Goal: Task Accomplishment & Management: Manage account settings

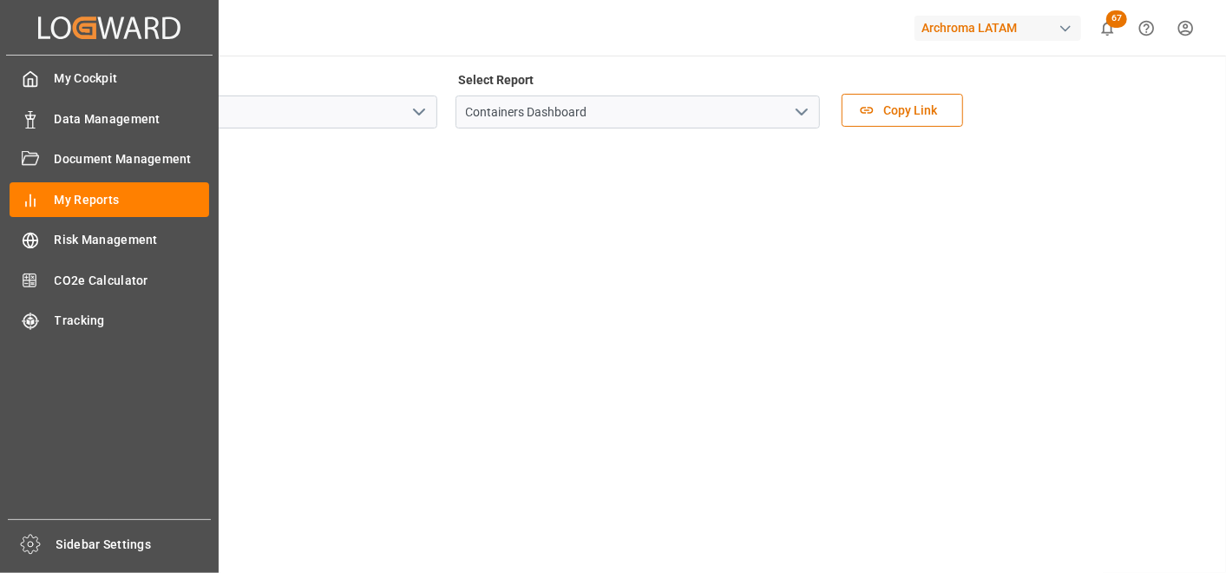
scroll to position [96, 0]
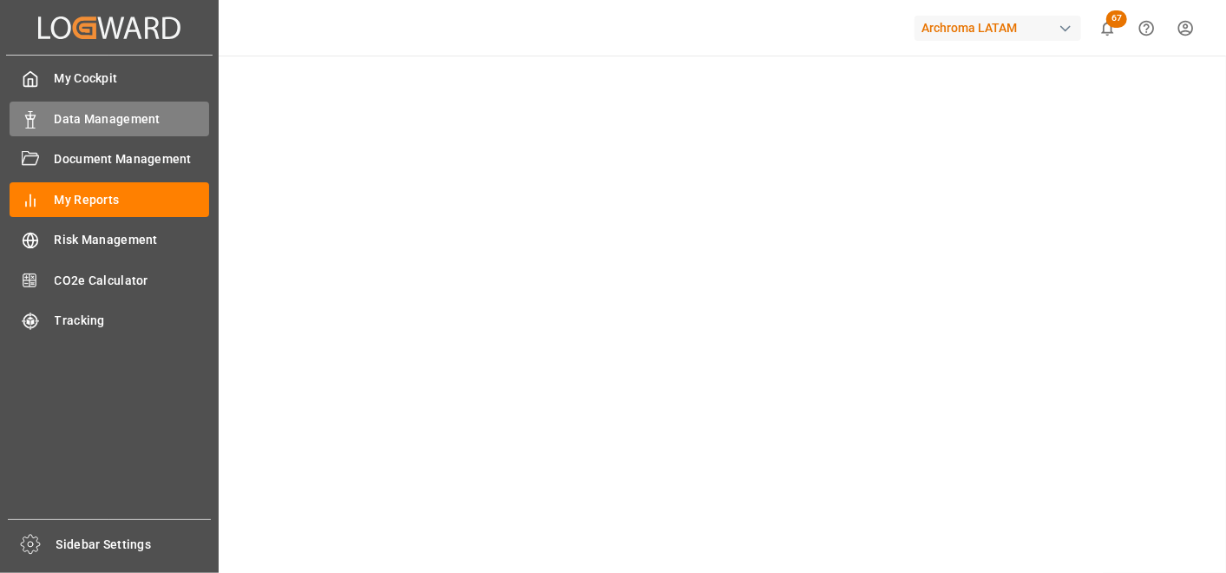
click at [53, 117] on div "Data Management Data Management" at bounding box center [110, 119] width 200 height 34
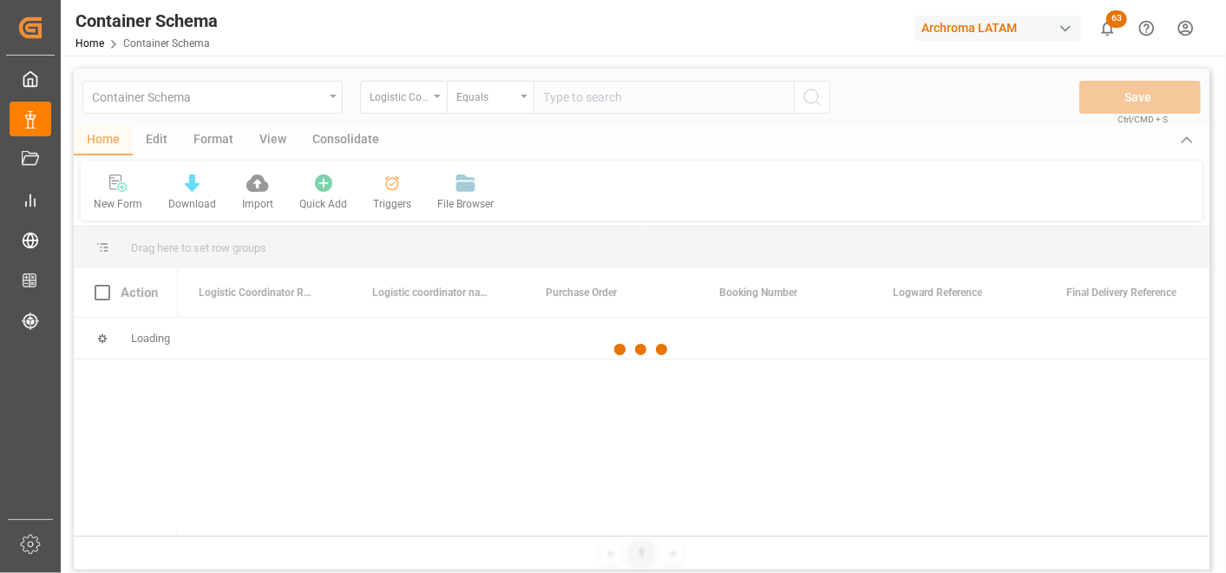
click at [437, 99] on div at bounding box center [642, 350] width 1136 height 562
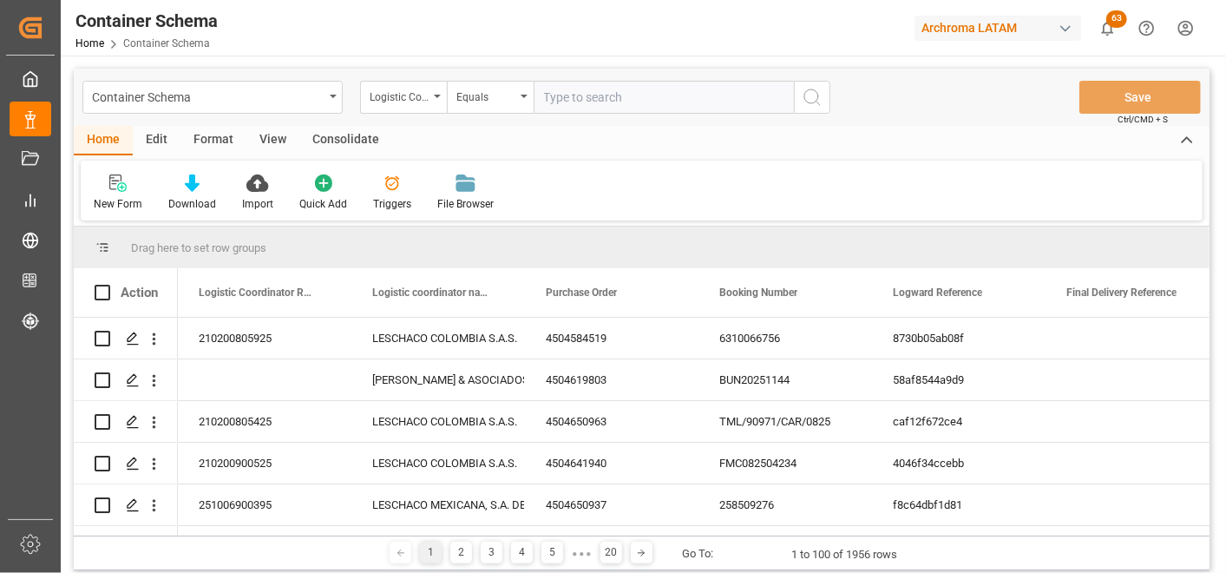
click at [437, 99] on div "Logistic Coordinator Reference Number" at bounding box center [403, 97] width 87 height 33
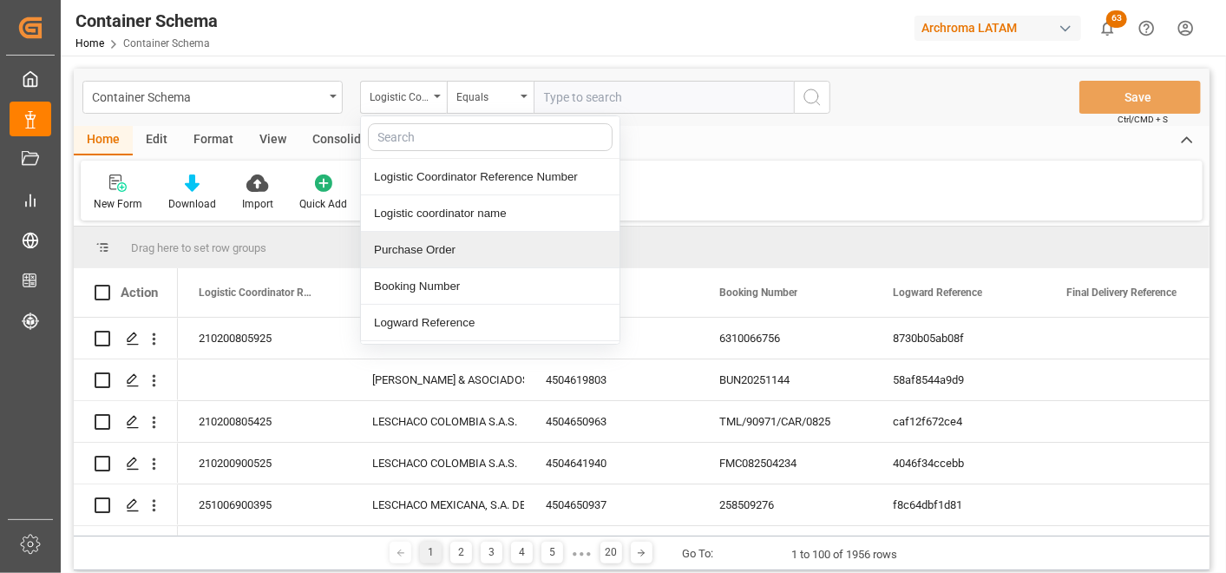
click at [440, 244] on div "Purchase Order" at bounding box center [490, 250] width 259 height 36
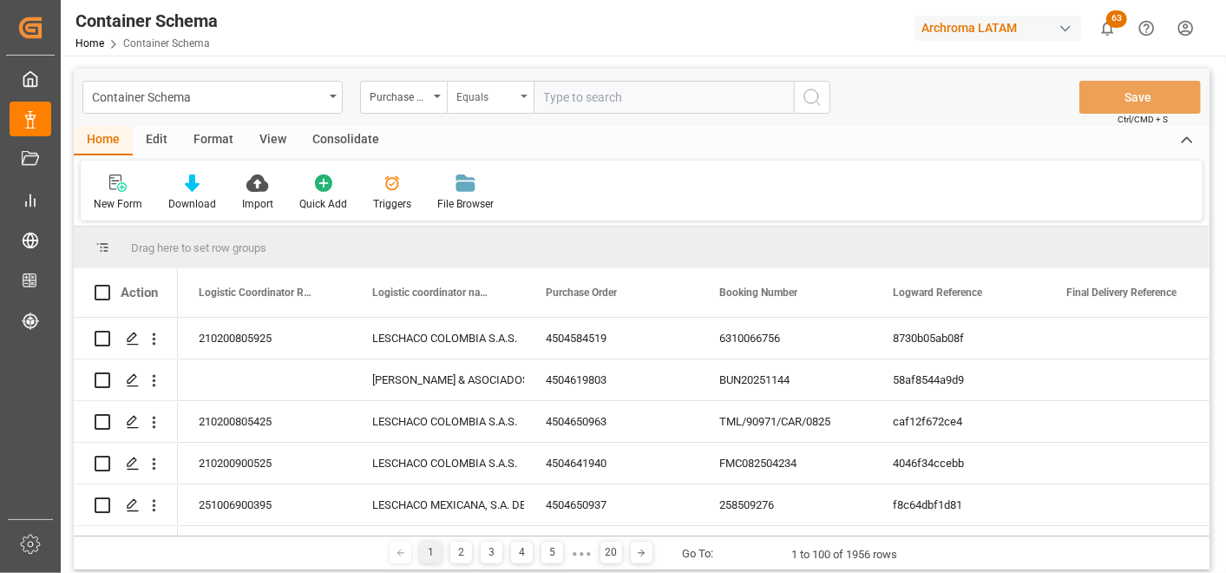
click at [477, 106] on div "Equals" at bounding box center [490, 97] width 87 height 33
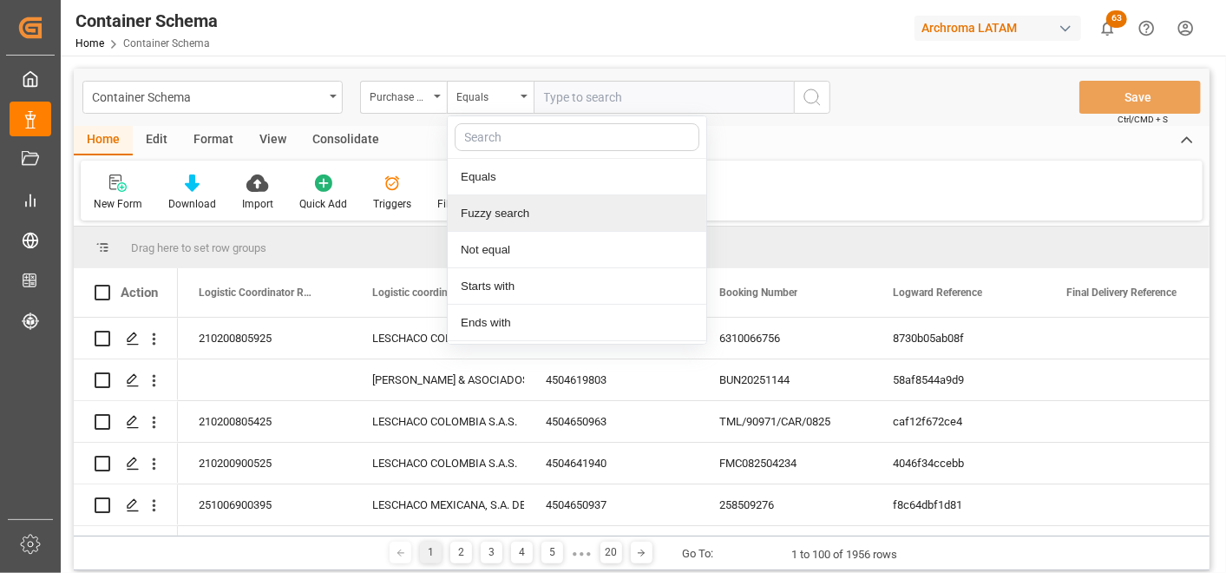
click at [508, 218] on div "Fuzzy search" at bounding box center [577, 213] width 259 height 36
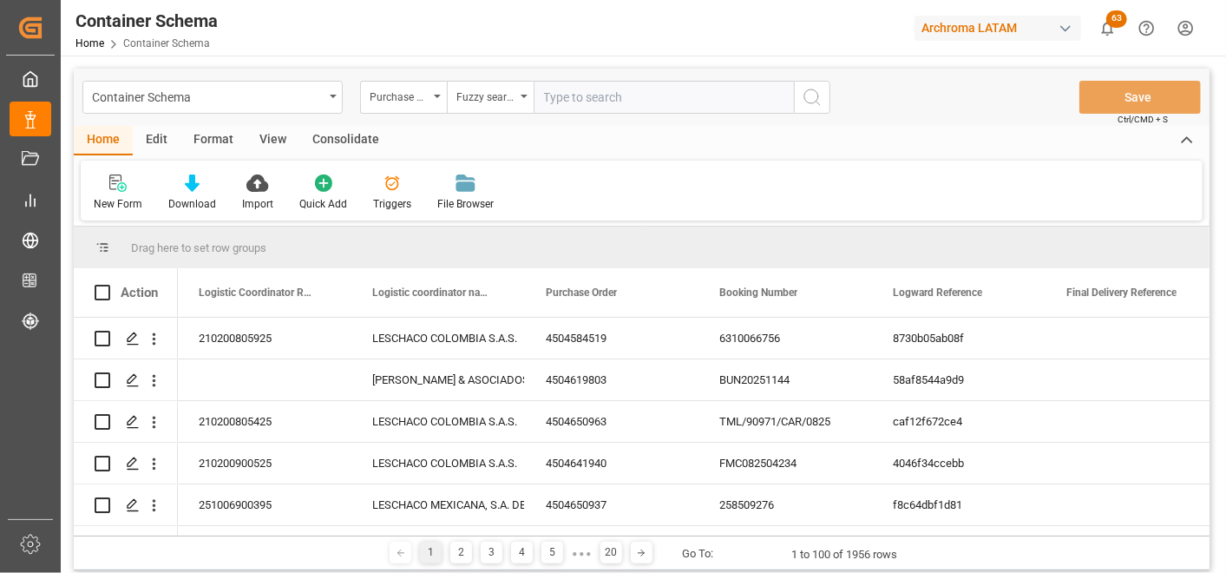
paste input "4504652980"
type input "4504652980"
click at [811, 97] on icon "search button" at bounding box center [812, 97] width 21 height 21
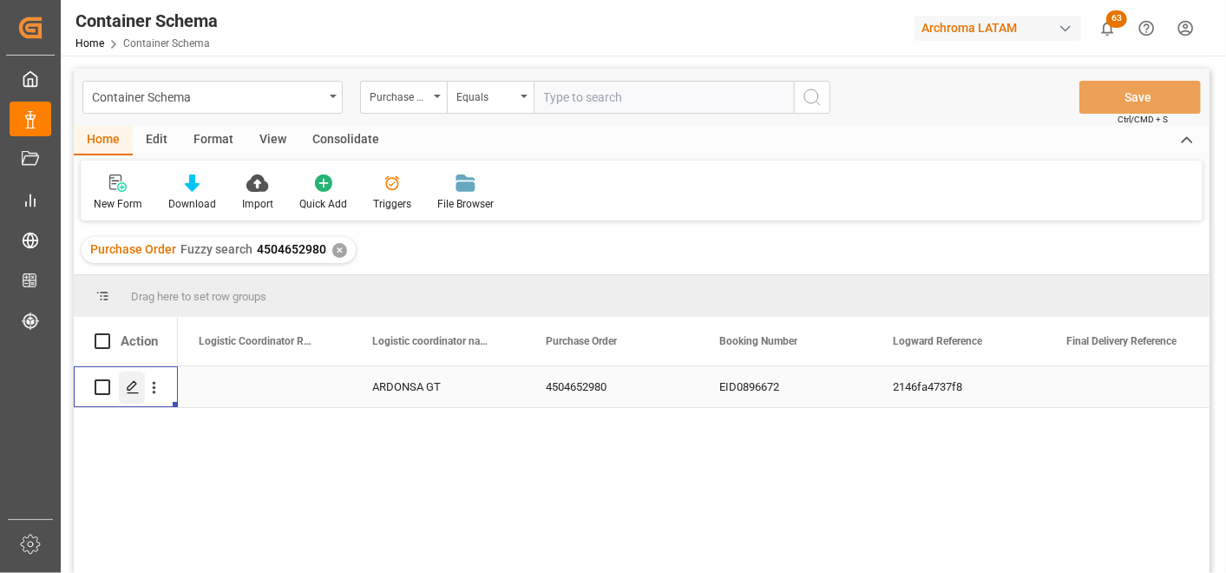
click at [131, 388] on polygon "Press SPACE to select this row." at bounding box center [132, 386] width 9 height 9
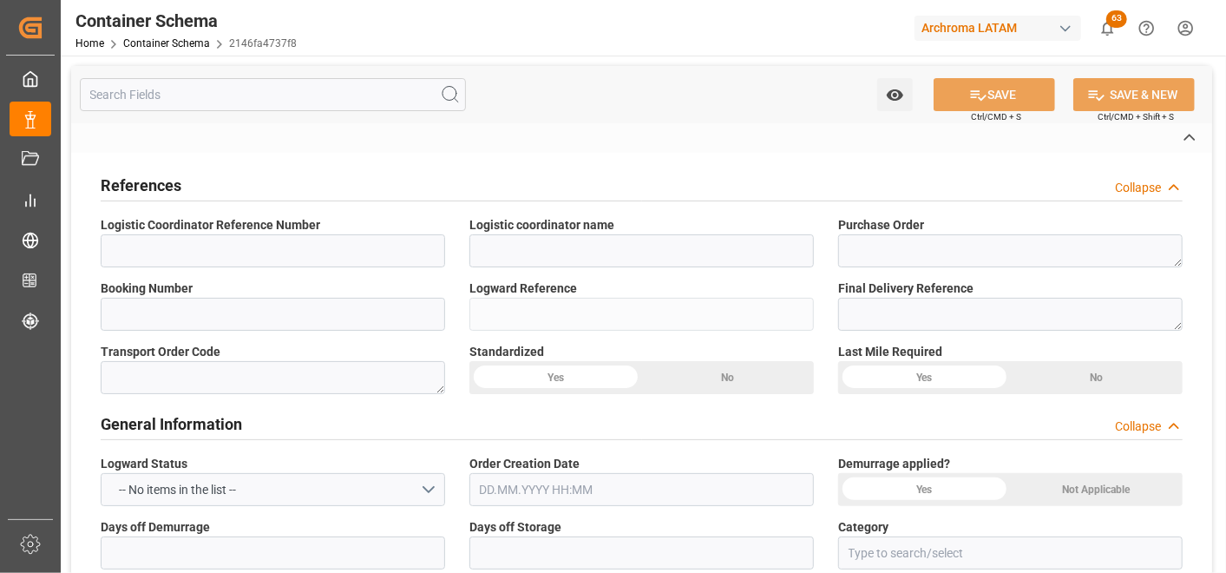
type input "ARDONSA GT"
type textarea "4504652980"
type input "EID0896672"
type input "2146fa4737f8"
type input "Priority"
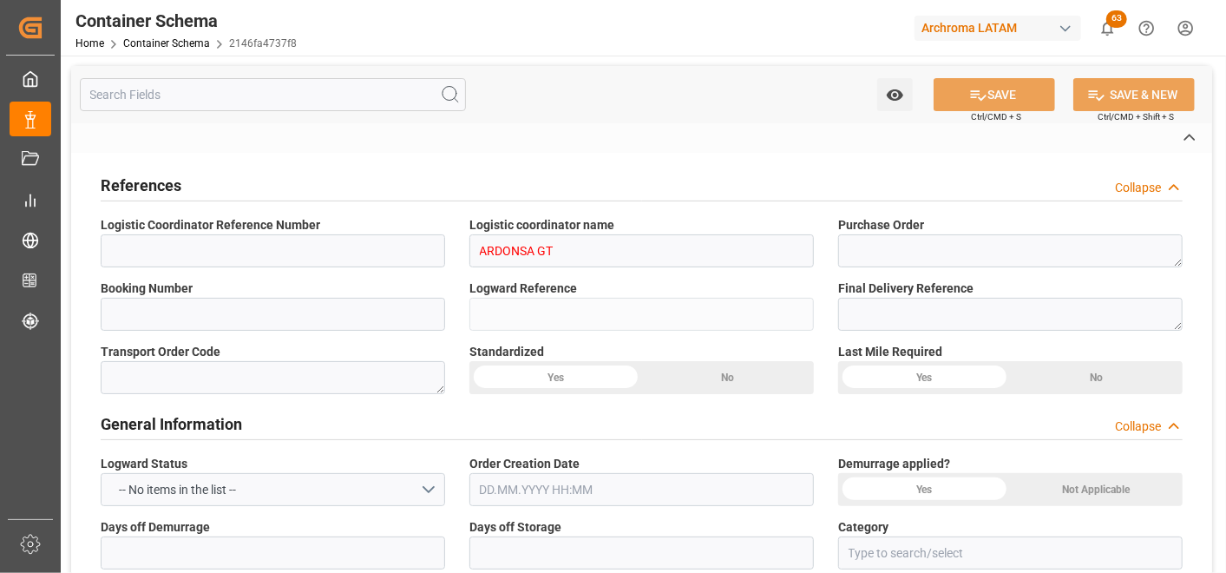
type input "[PERSON_NAME]"
type input "ESTEEM INDUSTRIES PVT LTD"
type input "Document Sent"
type input "PUERTO QUETZAL"
type input "TEXTIL"
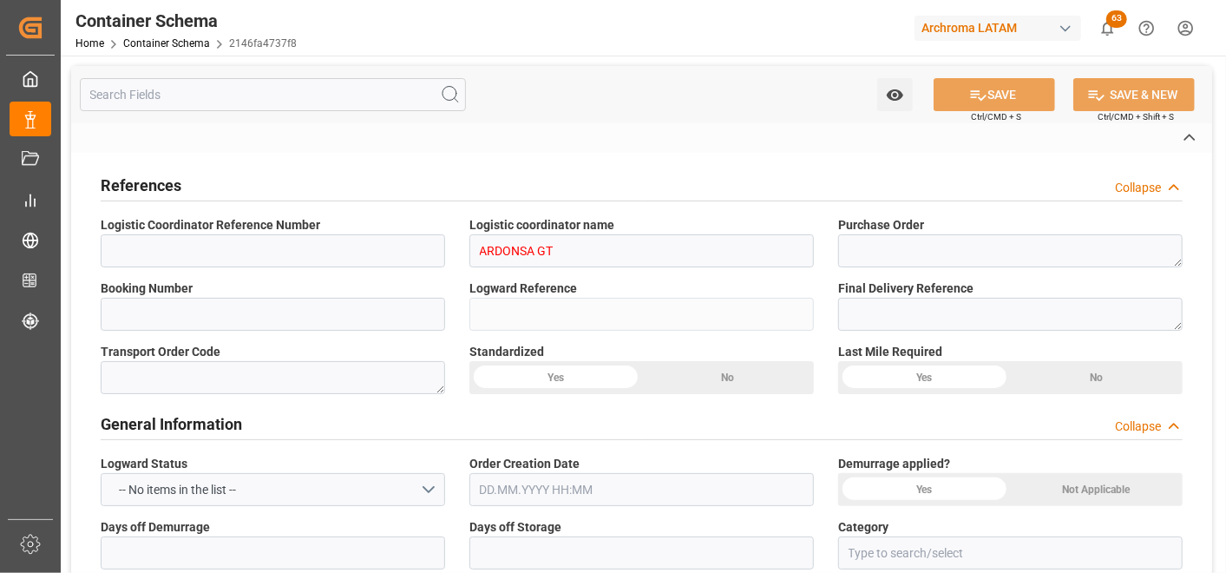
type textarea "DRUMS"
type input "40 DRUMS"
type input "ARCHROMA PAPER GMBH Y COMPAÑIA, SOC."
type textarea "KM 16.5, Carretera a [GEOGRAPHIC_DATA] , [PERSON_NAME] Fraijanes, [GEOGRAPHIC_D…"
type input "MASTER"
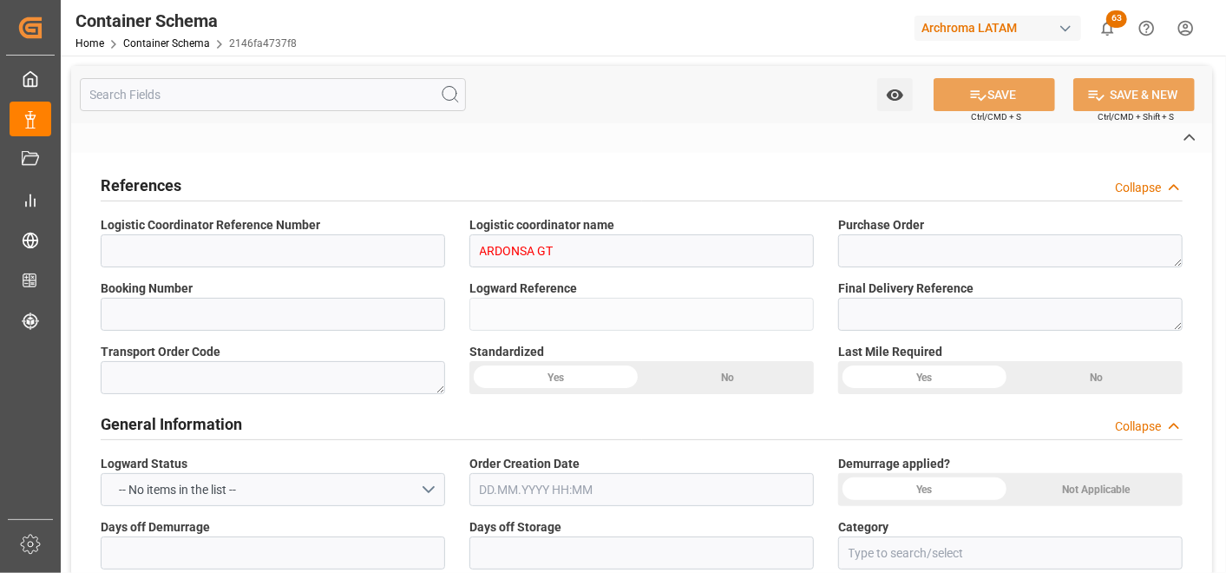
type input "CIF"
type input "Truck"
type input "Sea Ship"
type input "Truck"
type input "FCL"
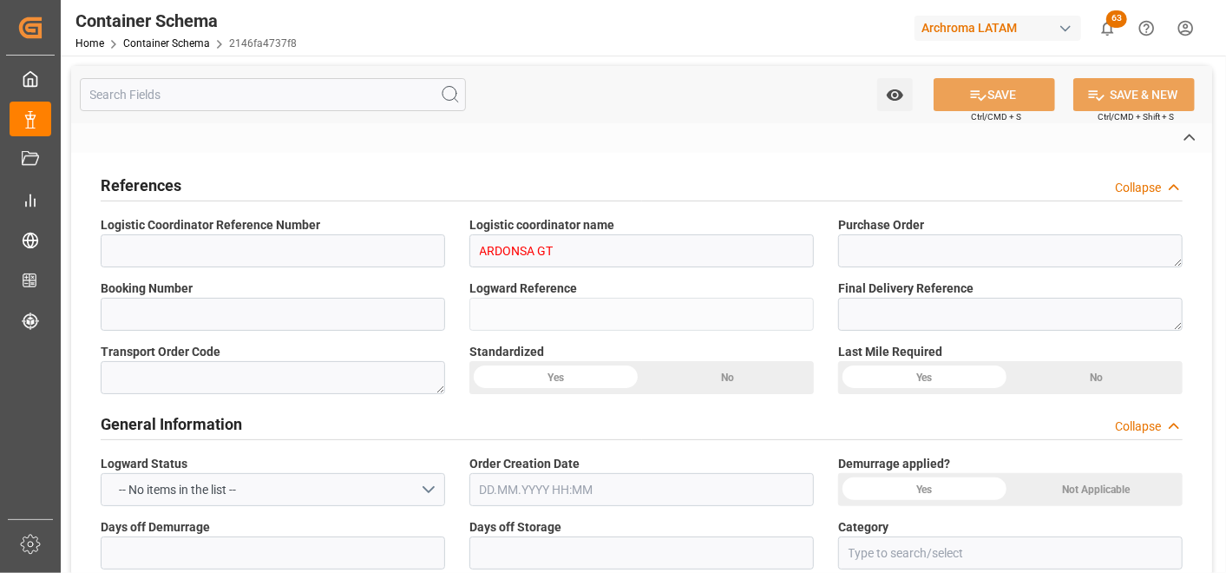
type input "CMAU2671954"
type input "CMDU"
type input "Mundra"
type input "Puerto Quetzal"
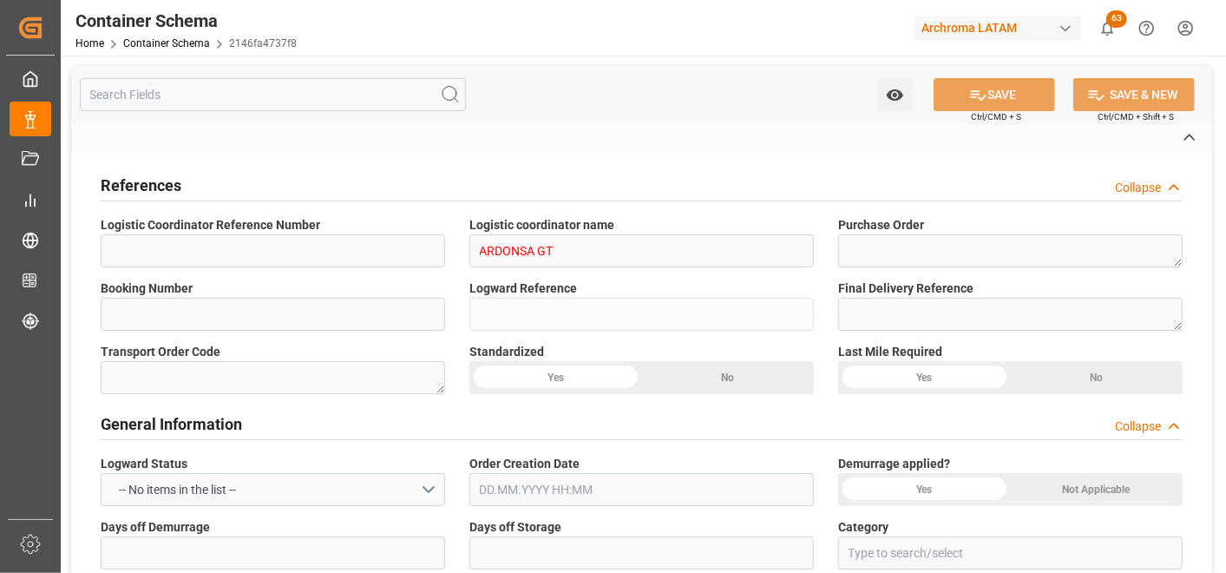
type input "CMA CGM RIGOLETTO"
type input "CMA CGM Rigoletto"
type input "0FFFEE1MA"
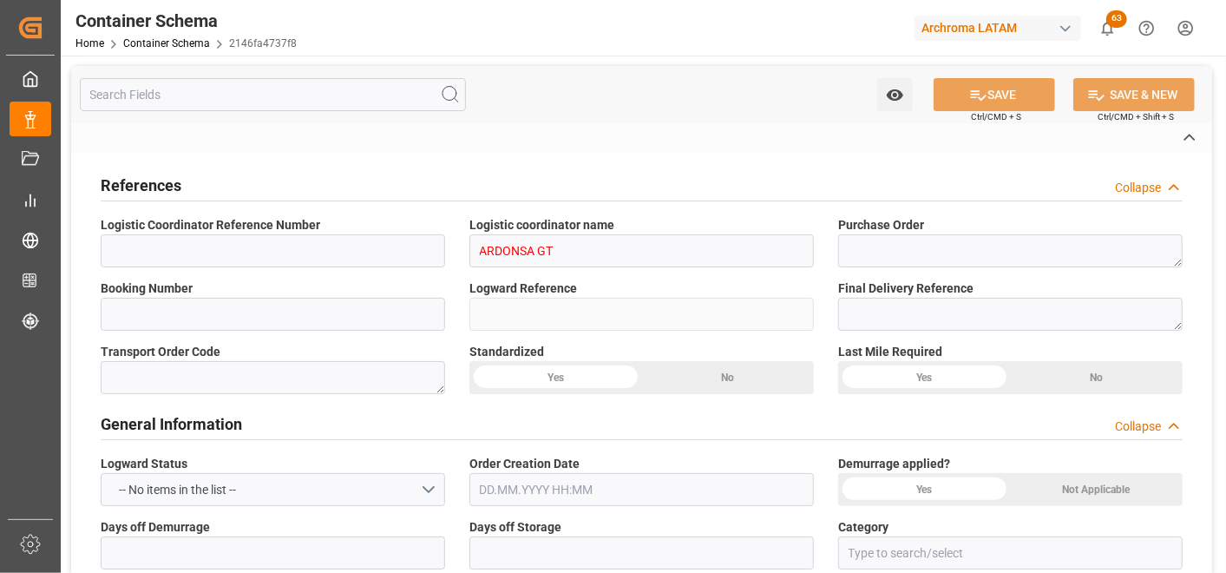
type textarea "pod"
type textarea "Yes"
type textarea "Container is already in Final Delivery Phase."
type input "MUNDRA"
type input "PUERTO QUETZAL"
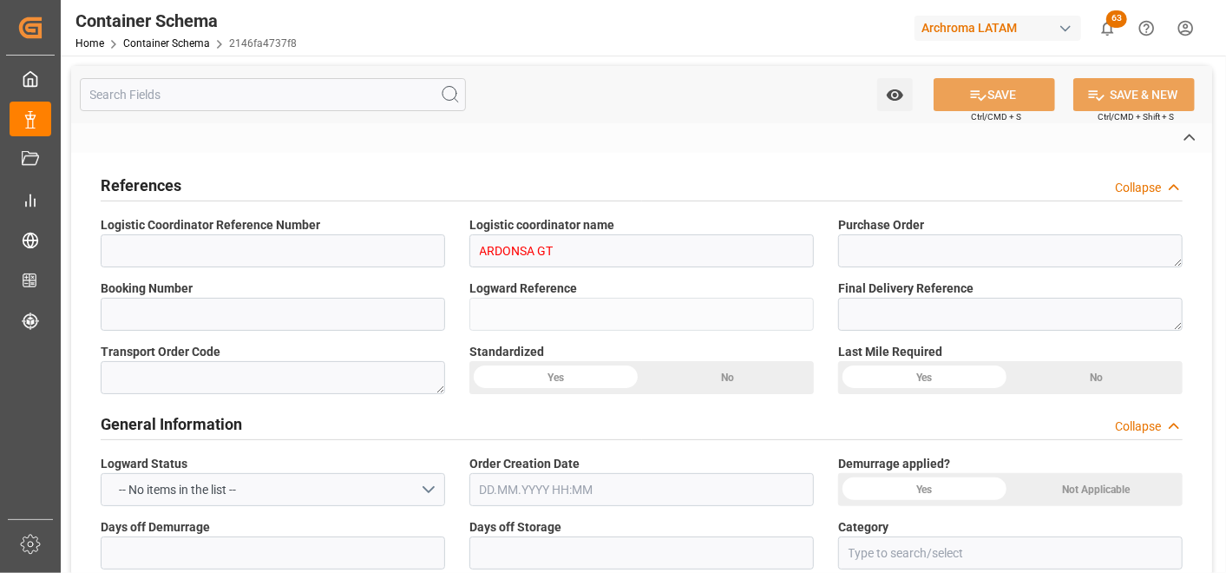
type input "VESSEL"
type input "TRUCK"
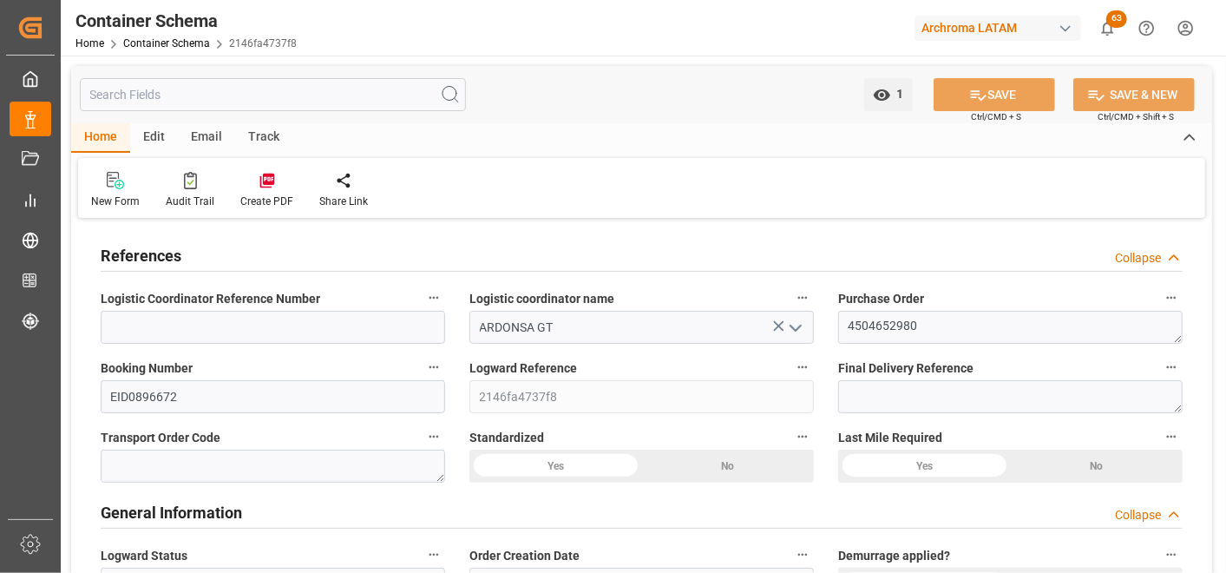
type input "0"
type input "1"
type input "40"
type input "8800"
type input "9360"
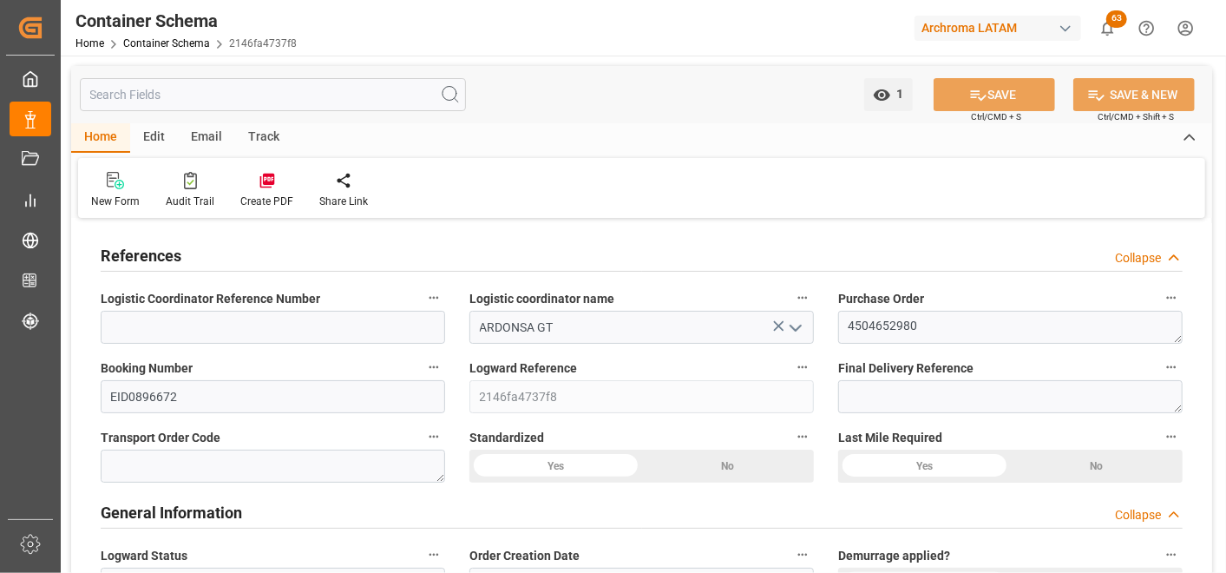
type input "CMACGM"
type input "CMA CGM Group"
type input "INMUN"
type input "GTPRQ"
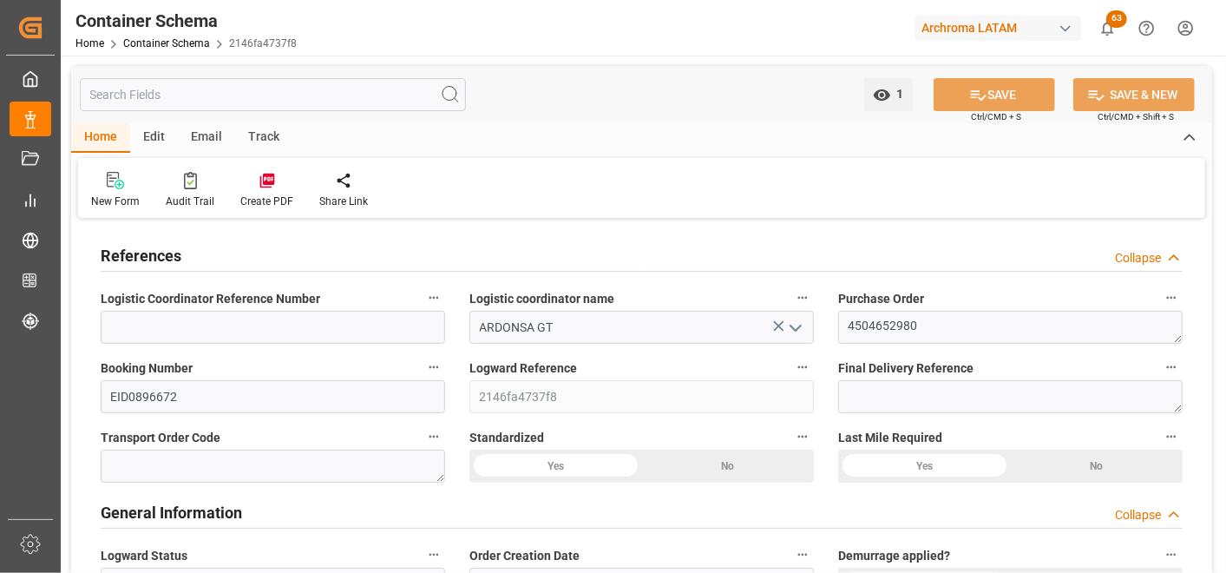
type input "9299654"
type input "-13"
type input "0"
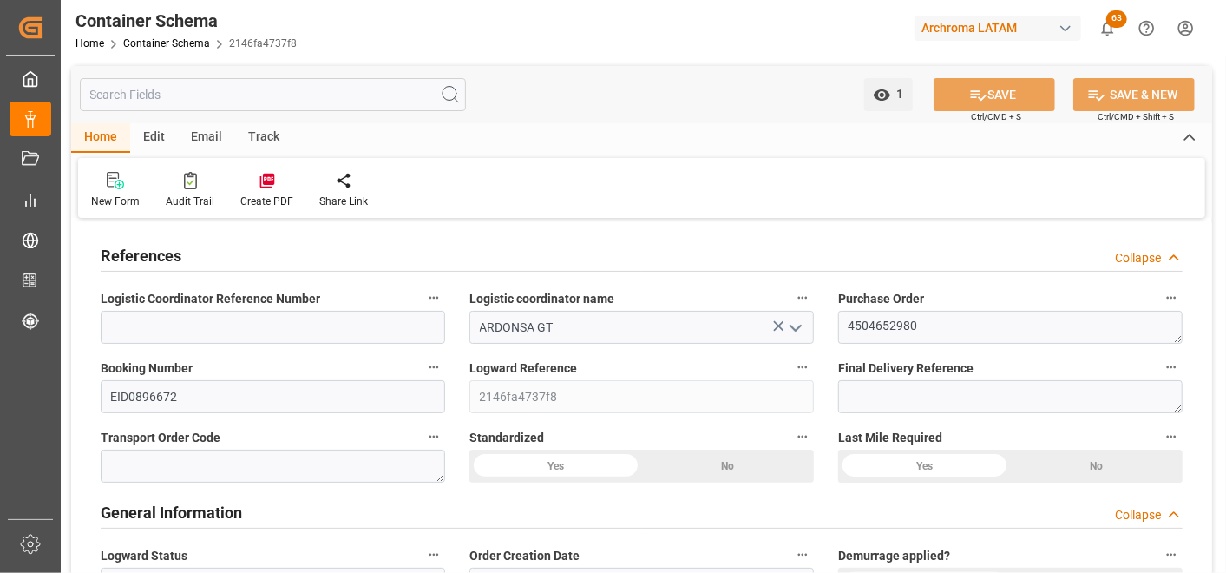
type input "INMUN"
type input "GTPRQ"
type input "[DATE] 10:15"
type input "[DATE]"
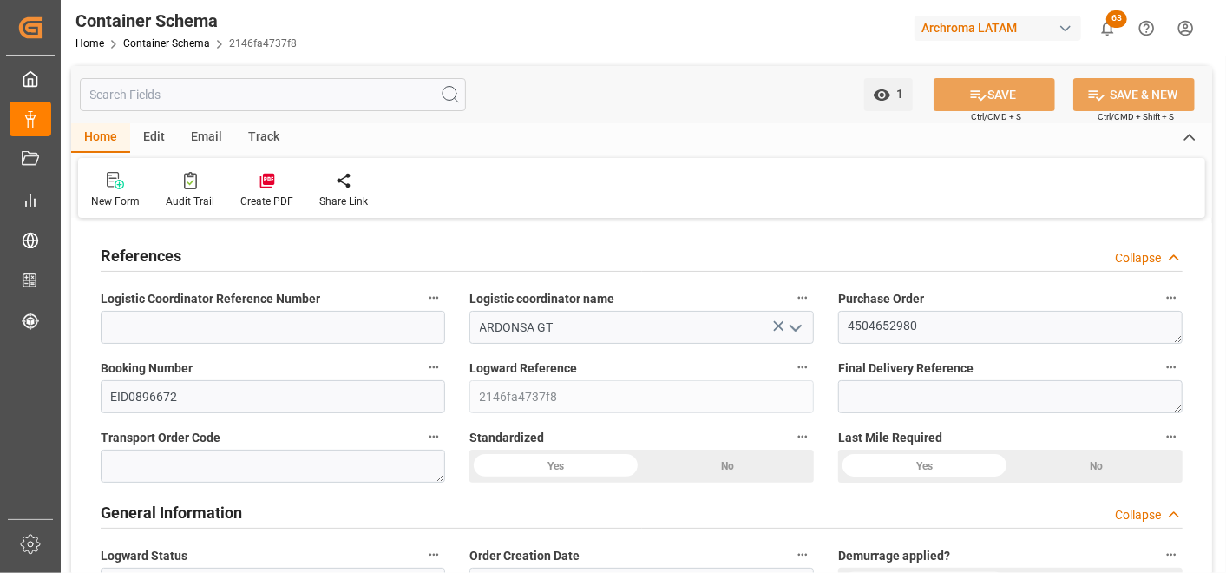
type input "[DATE]"
type input "[DATE] 11:02"
type input "[DATE] 06:00"
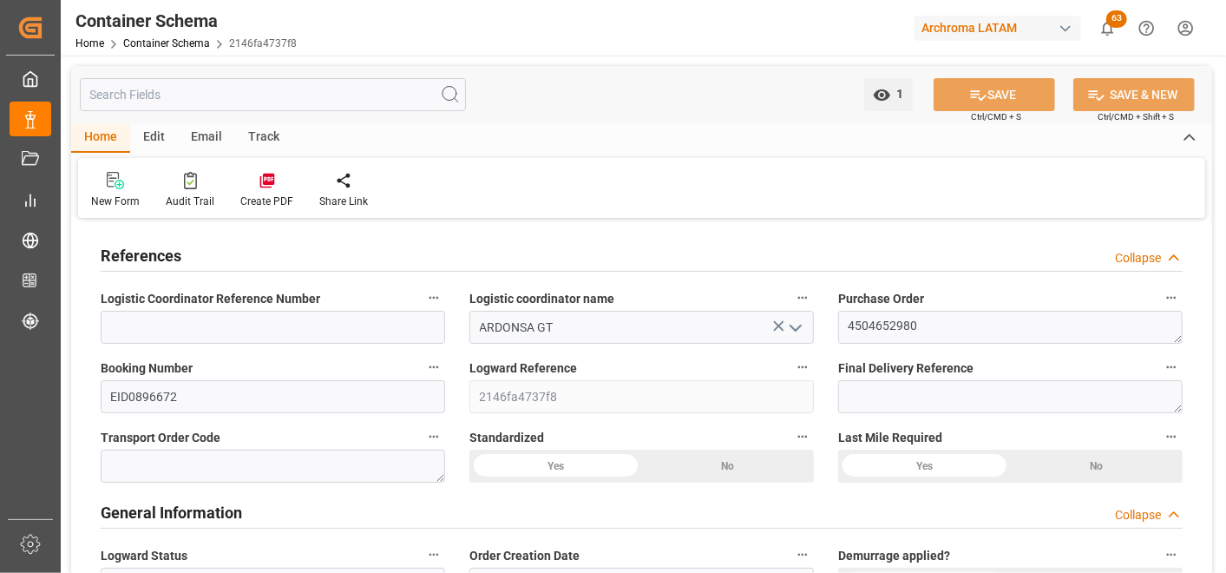
type input "[DATE] 06:06"
type input "[DATE] 00:00"
type input "[DATE] 08:30"
type input "[DATE] 00:00"
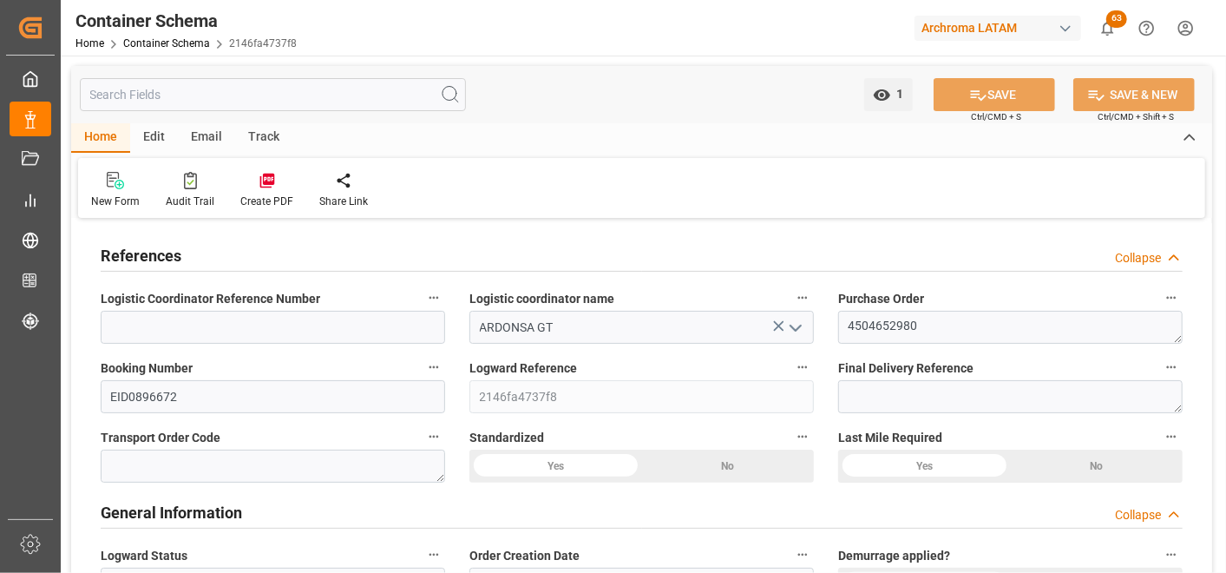
type input "[DATE]"
type input "[DATE] 21:02"
type input "[DATE] 15:16"
type input "[DATE]"
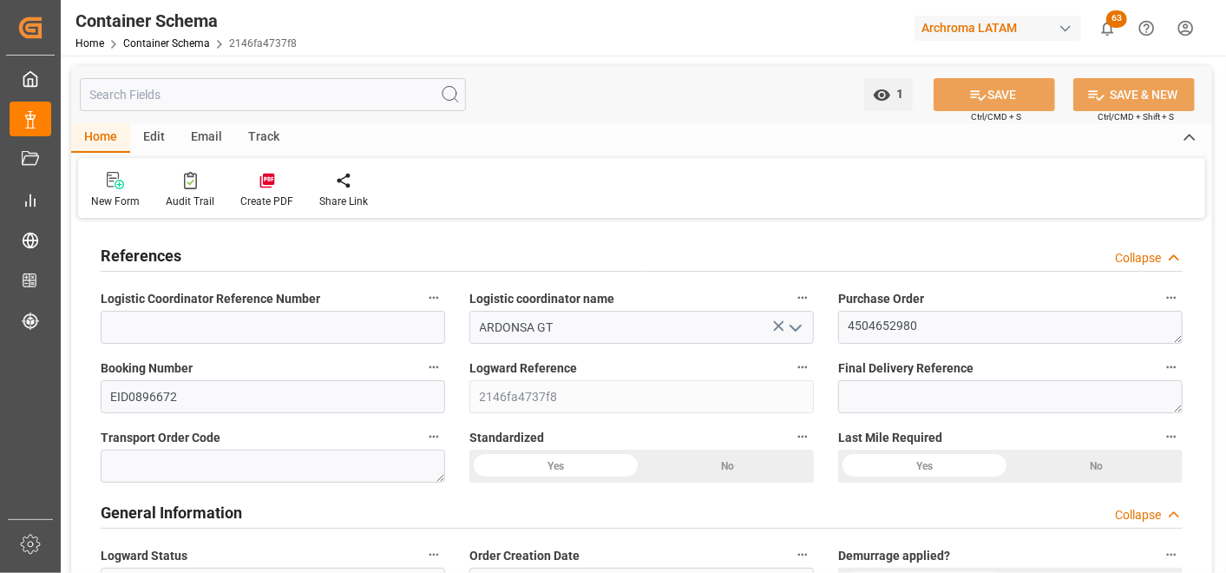
type input "[DATE] 23:36"
type input "[DATE] 01:01"
type input "[DATE] 15:00"
type input "[DATE] 13:51"
type input "[DATE] 02:31"
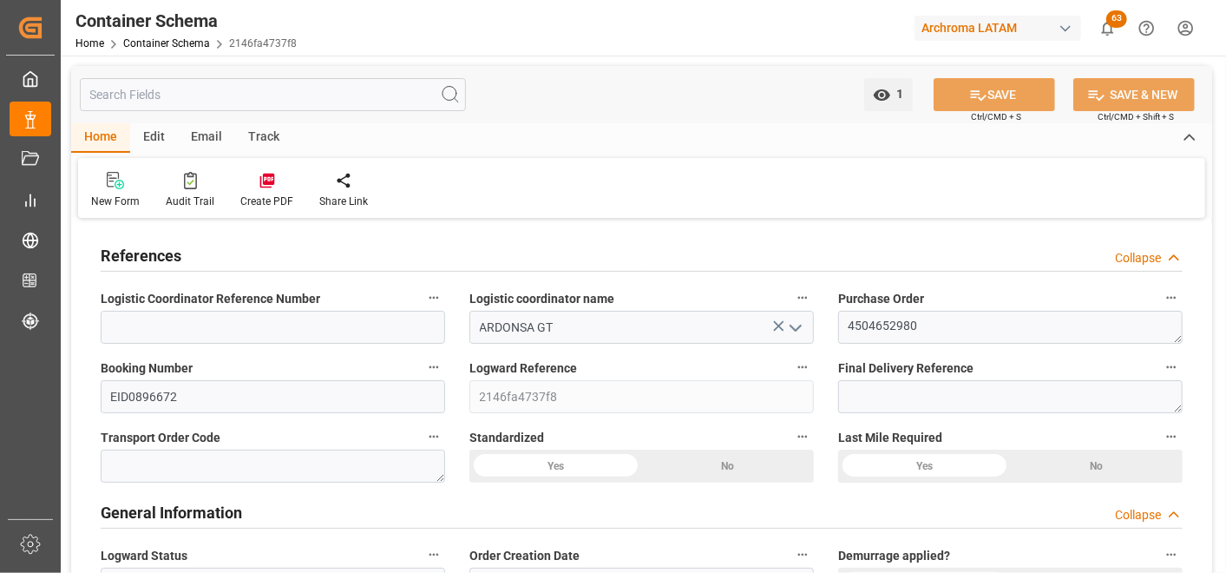
type input "[DATE] 09:14"
type input "[DATE] 16:00"
type input "[DATE] 00:00"
type input "[DATE] 13:25"
type input "[DATE] 18:41"
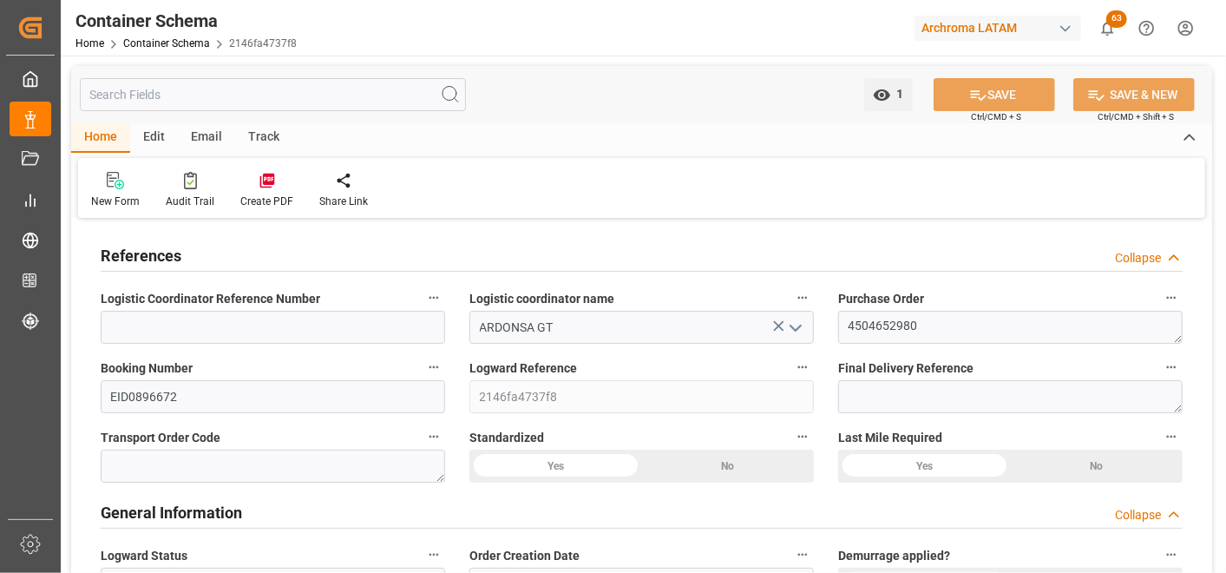
type input "[DATE] 20:00"
type input "[DATE] 10:35"
type input "[DATE] 00:00"
type input "[DATE] 08:00"
type input "[DATE] 15:27"
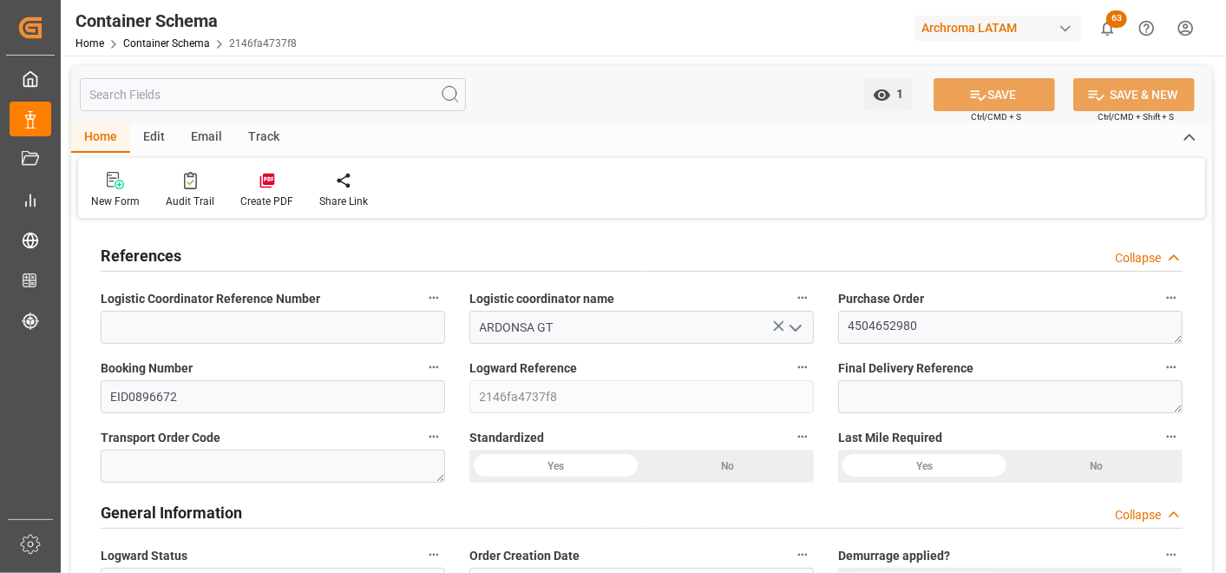
type input "[DATE] 15:27"
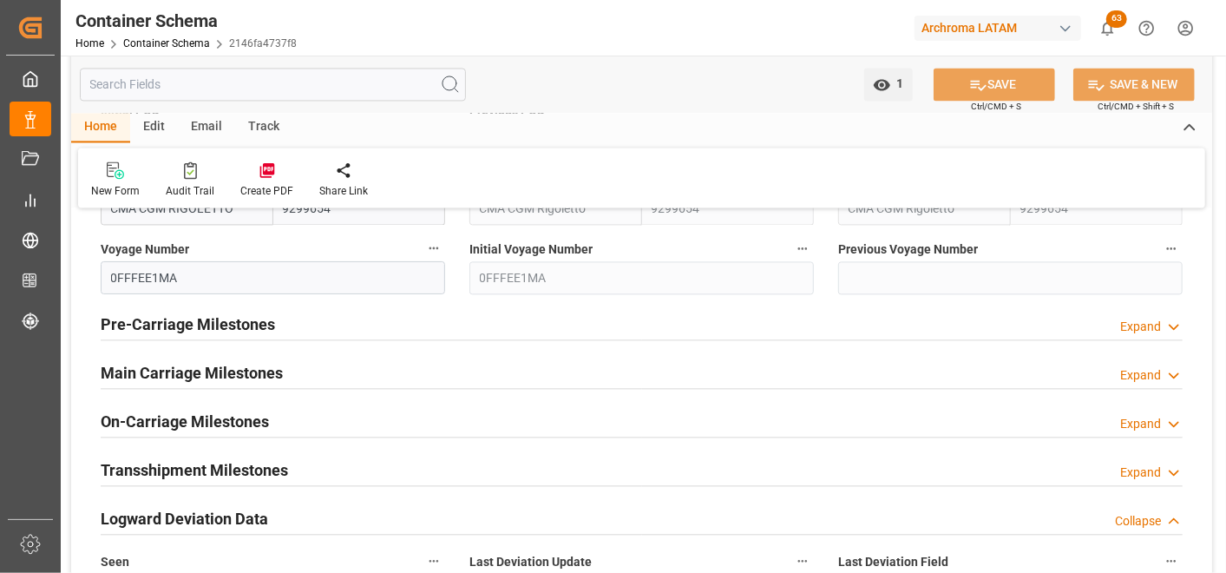
scroll to position [1928, 0]
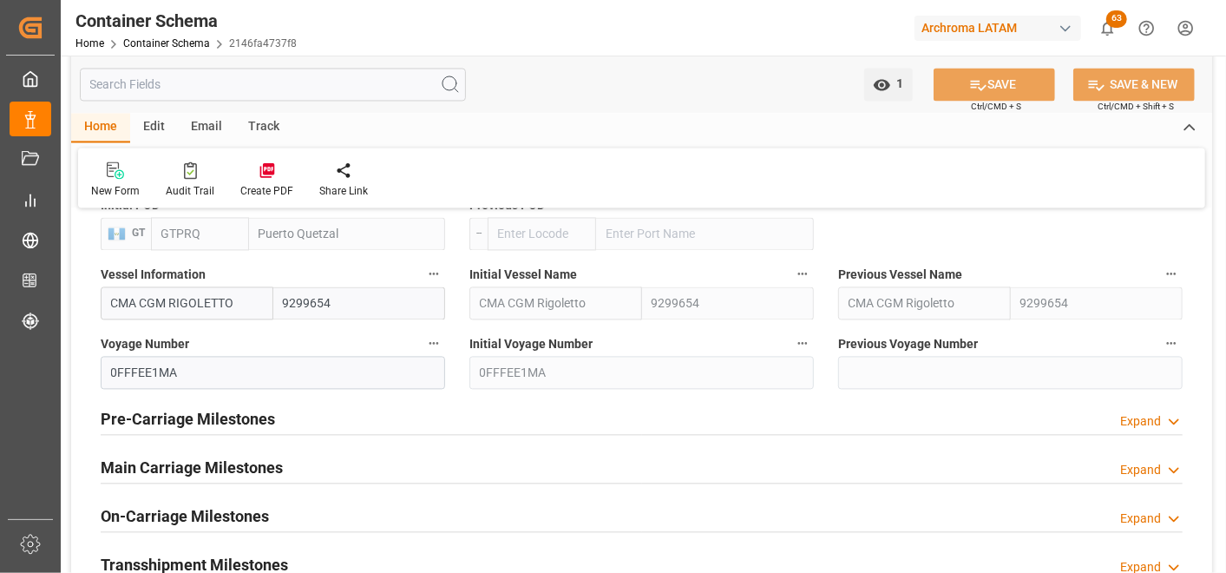
click at [213, 471] on h2 "Main Carriage Milestones" at bounding box center [192, 467] width 182 height 23
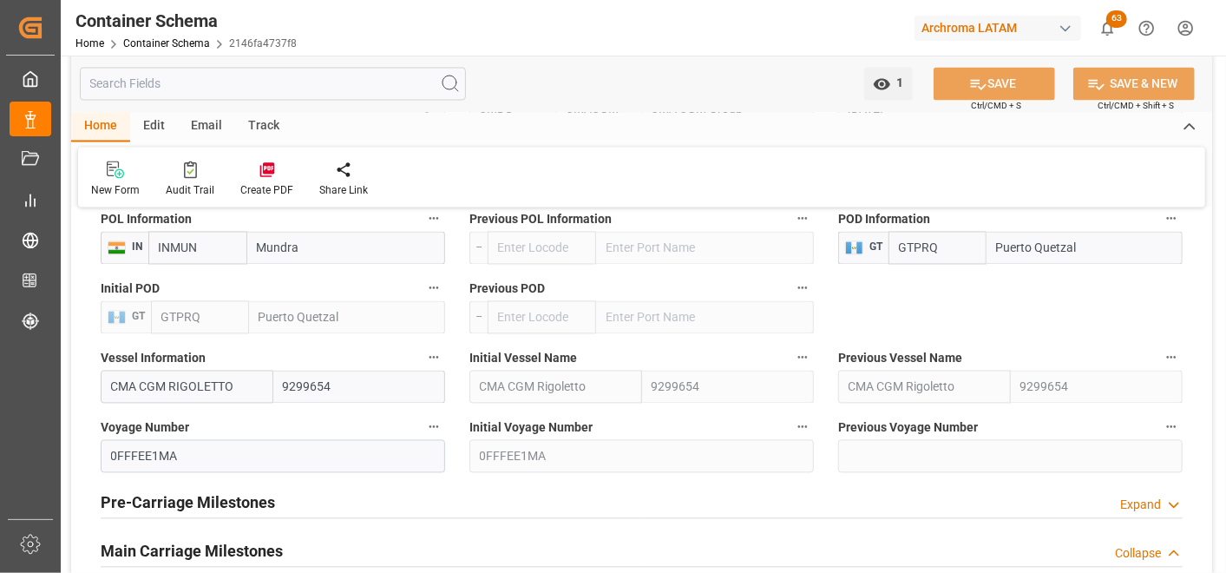
scroll to position [1832, 0]
